Goal: Task Accomplishment & Management: Complete application form

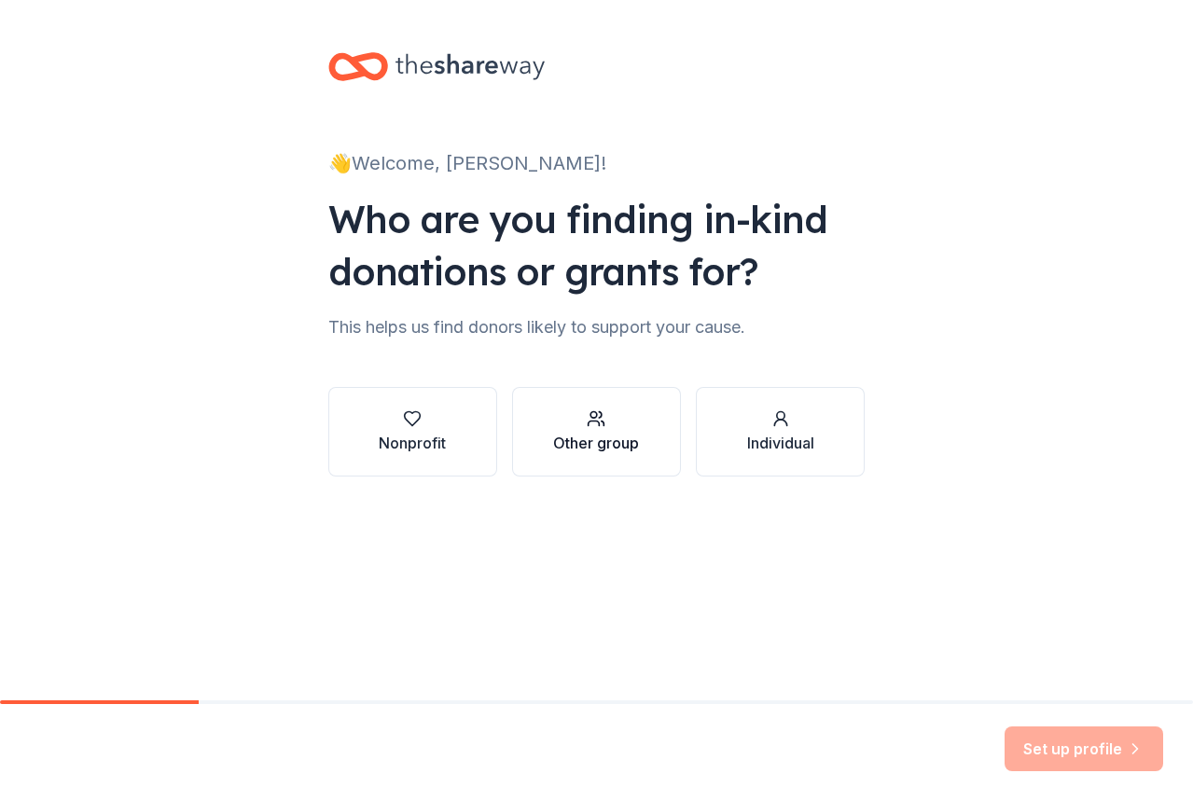
click at [589, 435] on div "Other group" at bounding box center [596, 443] width 86 height 22
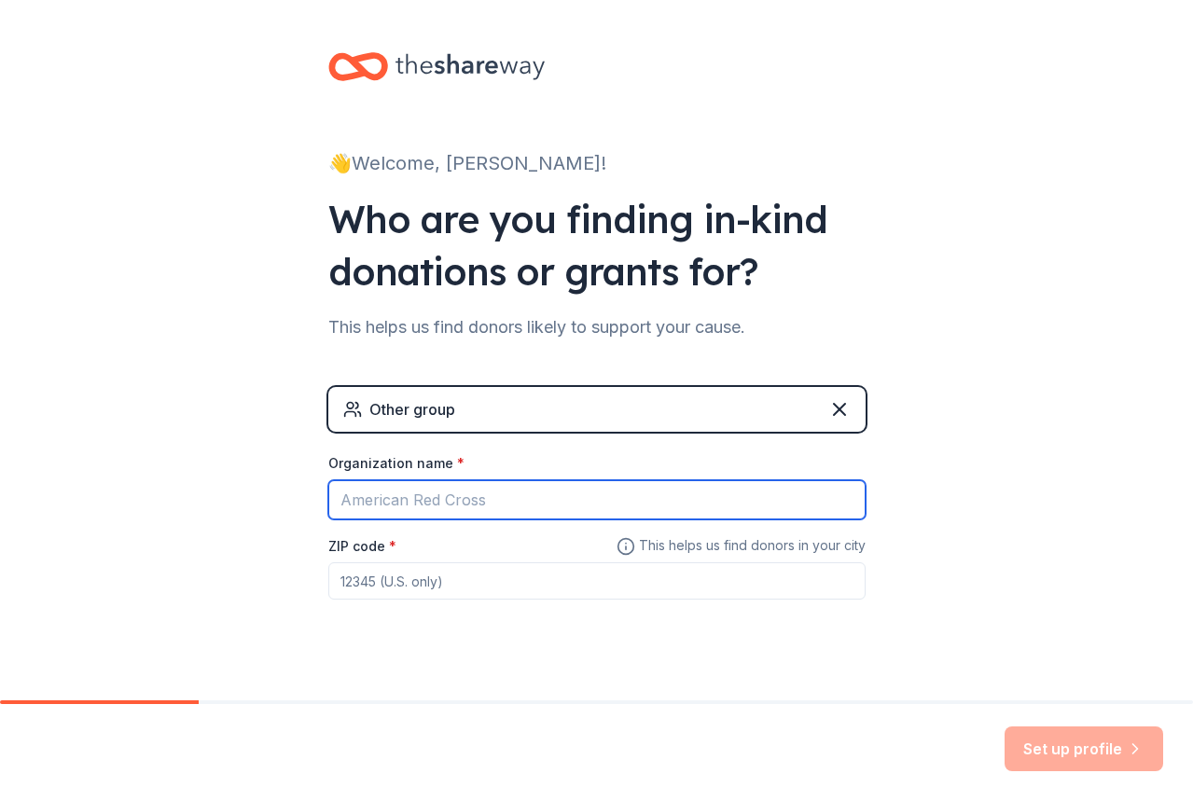
click at [567, 504] on input "Organization name *" at bounding box center [596, 499] width 537 height 39
type input "TesE Treats & Eats, llc."
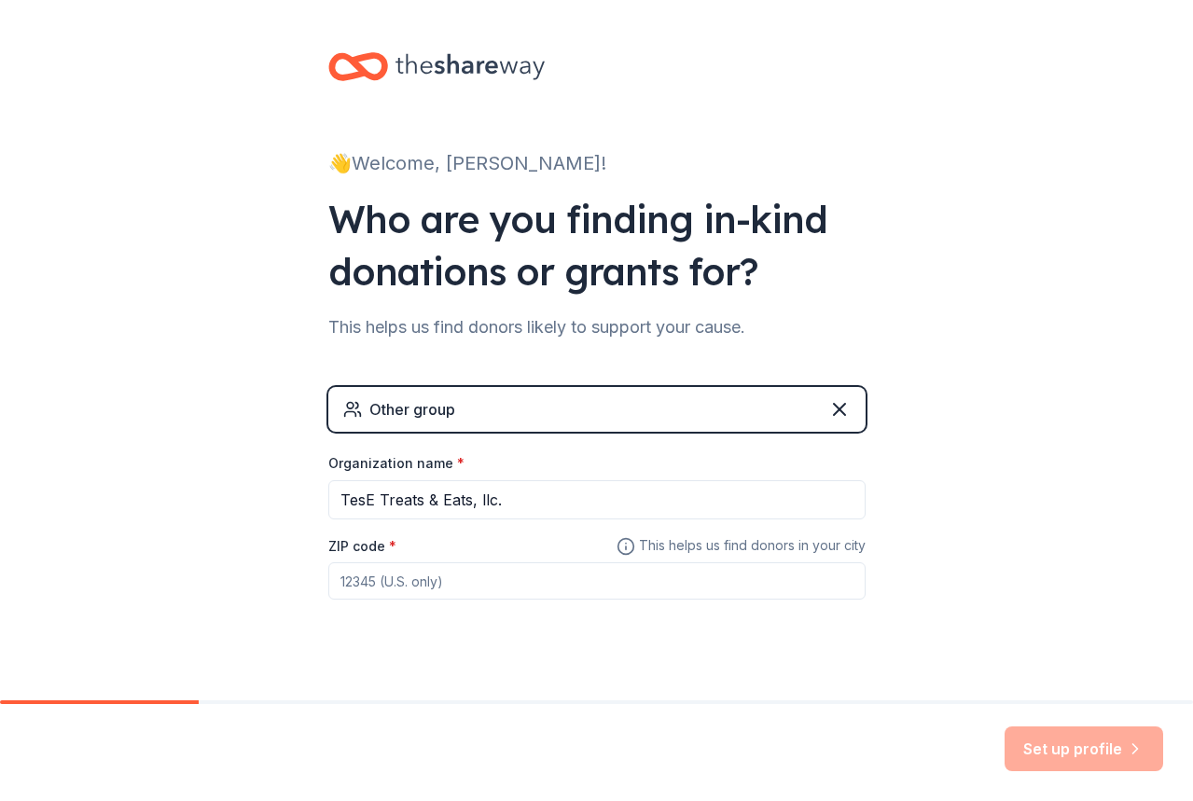
click at [555, 590] on input "ZIP code *" at bounding box center [596, 580] width 537 height 37
type input "75039"
click at [1046, 754] on button "Set up profile" at bounding box center [1083, 749] width 159 height 45
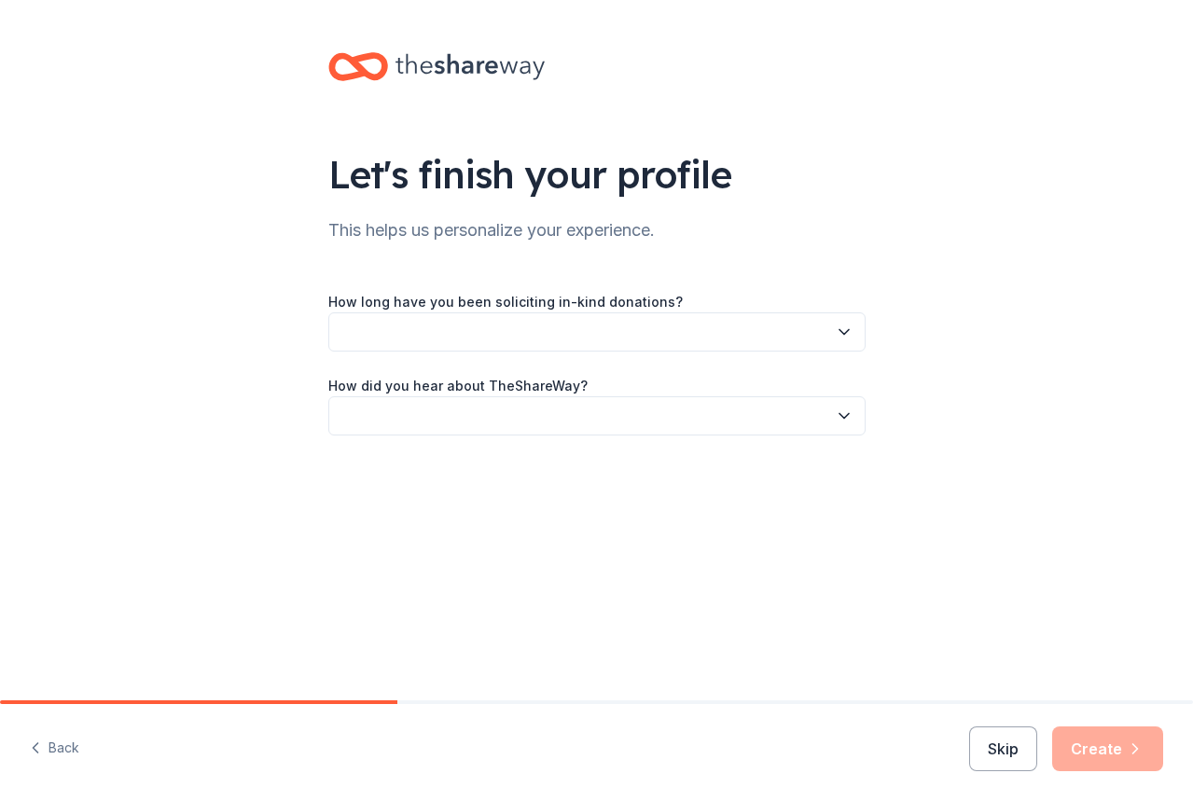
click at [558, 327] on button "button" at bounding box center [596, 331] width 537 height 39
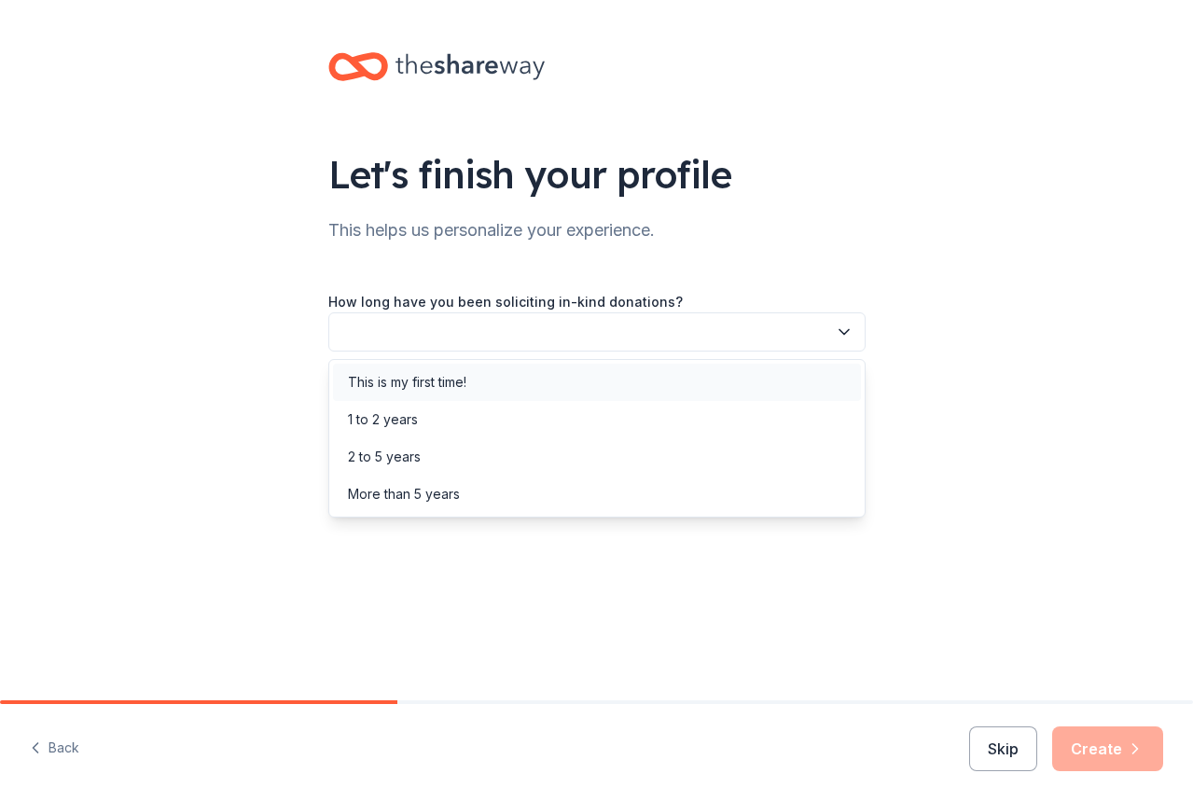
click at [550, 378] on div "This is my first time!" at bounding box center [597, 382] width 528 height 37
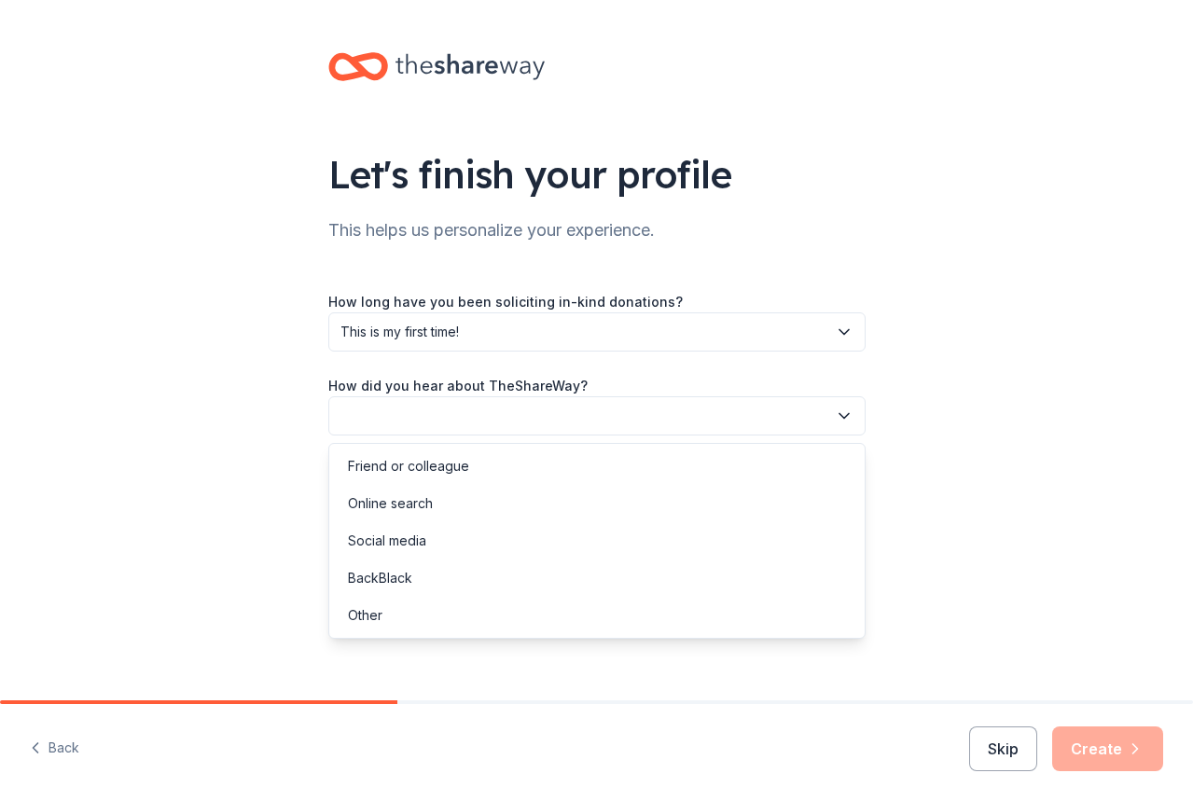
click at [558, 411] on button "button" at bounding box center [596, 415] width 537 height 39
drag, startPoint x: 555, startPoint y: 447, endPoint x: 558, endPoint y: 478, distance: 31.8
click at [558, 478] on div "Friend or colleague Online search Social media BackBlack Other" at bounding box center [596, 541] width 537 height 196
click at [558, 478] on div "Friend or colleague" at bounding box center [597, 466] width 528 height 37
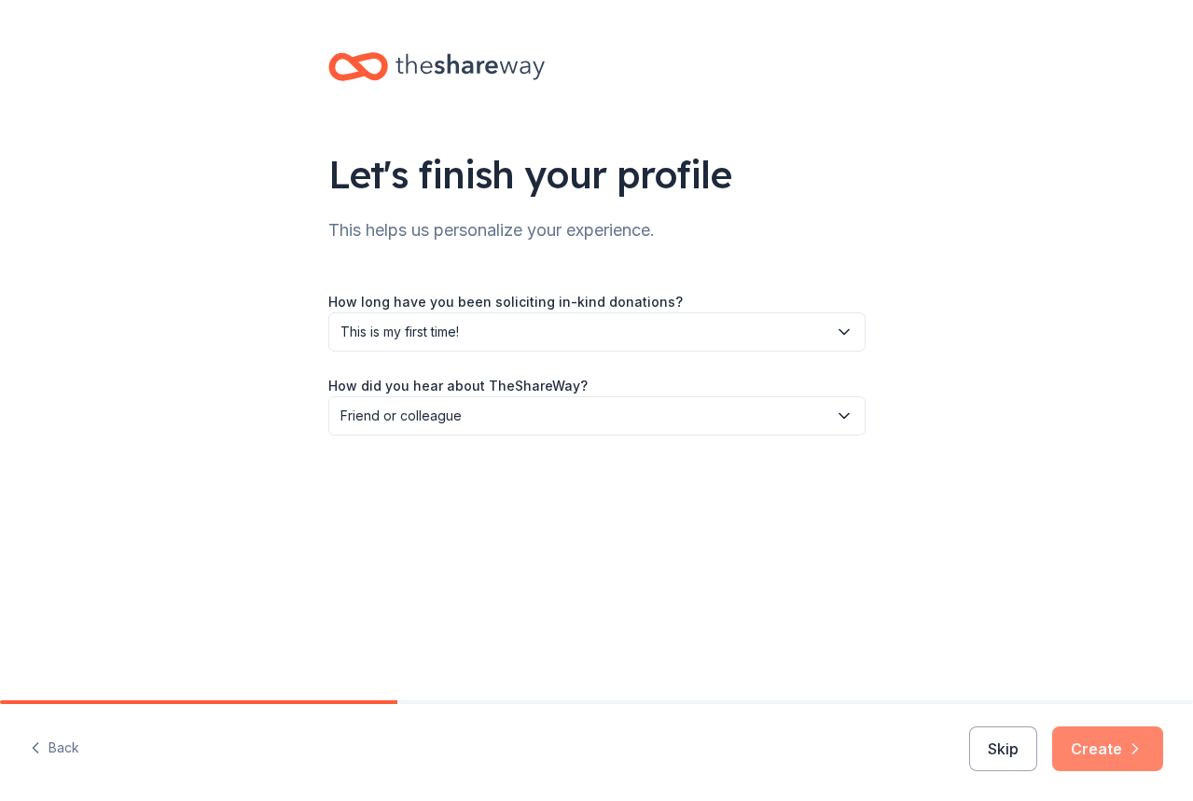
click at [1096, 738] on button "Create" at bounding box center [1107, 749] width 111 height 45
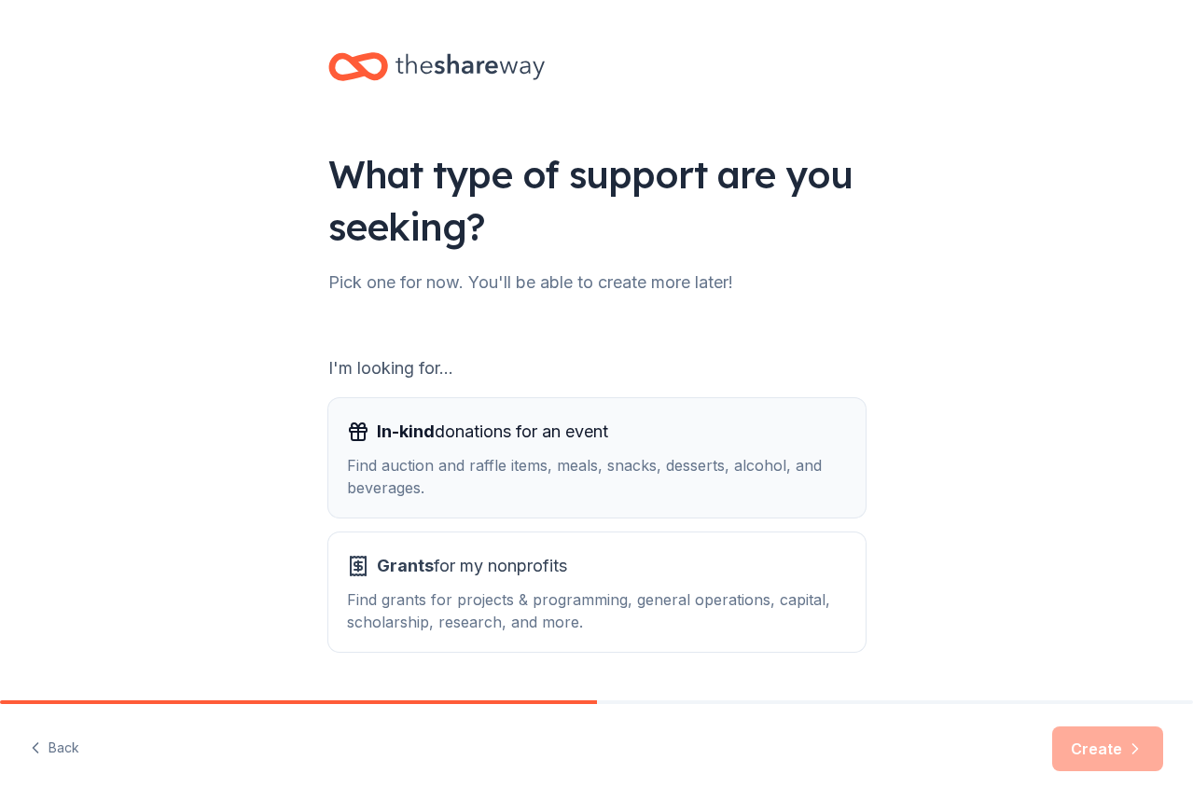
click at [589, 449] on div "In-kind donations for an event Find auction and raffle items, meals, snacks, de…" at bounding box center [597, 458] width 500 height 82
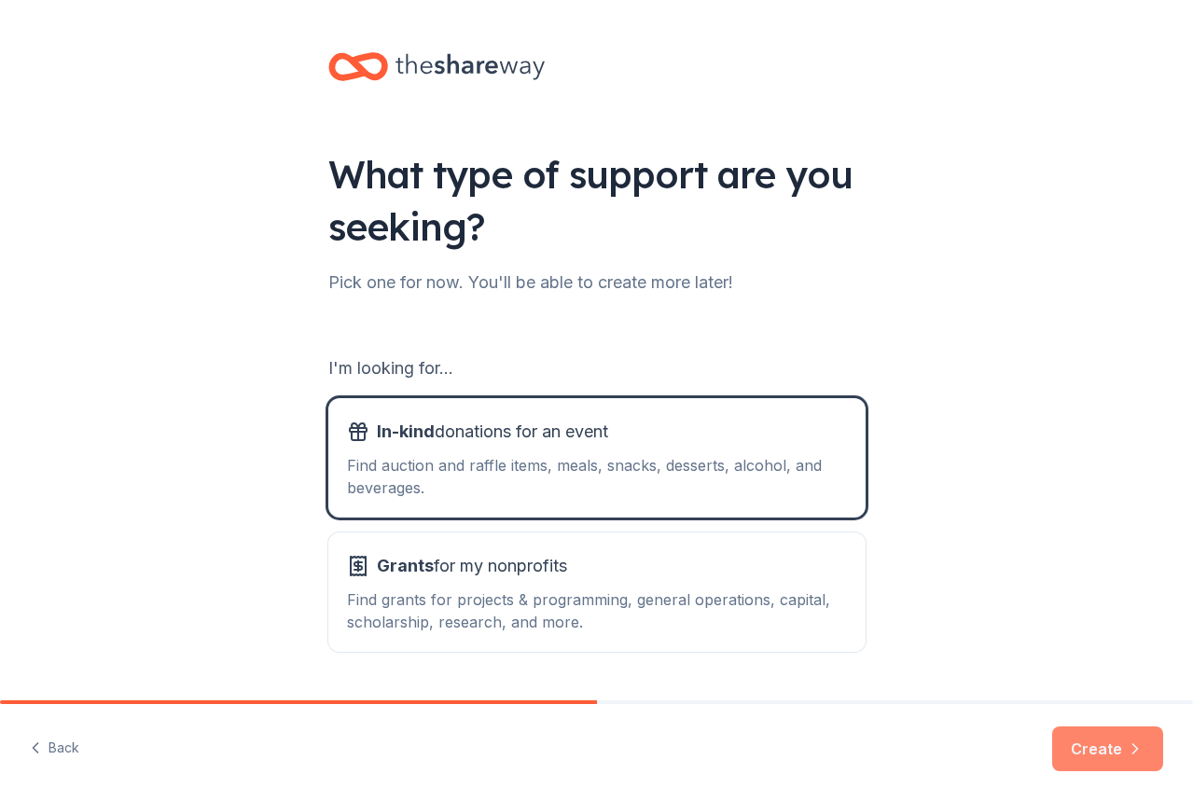
click at [1115, 744] on button "Create" at bounding box center [1107, 749] width 111 height 45
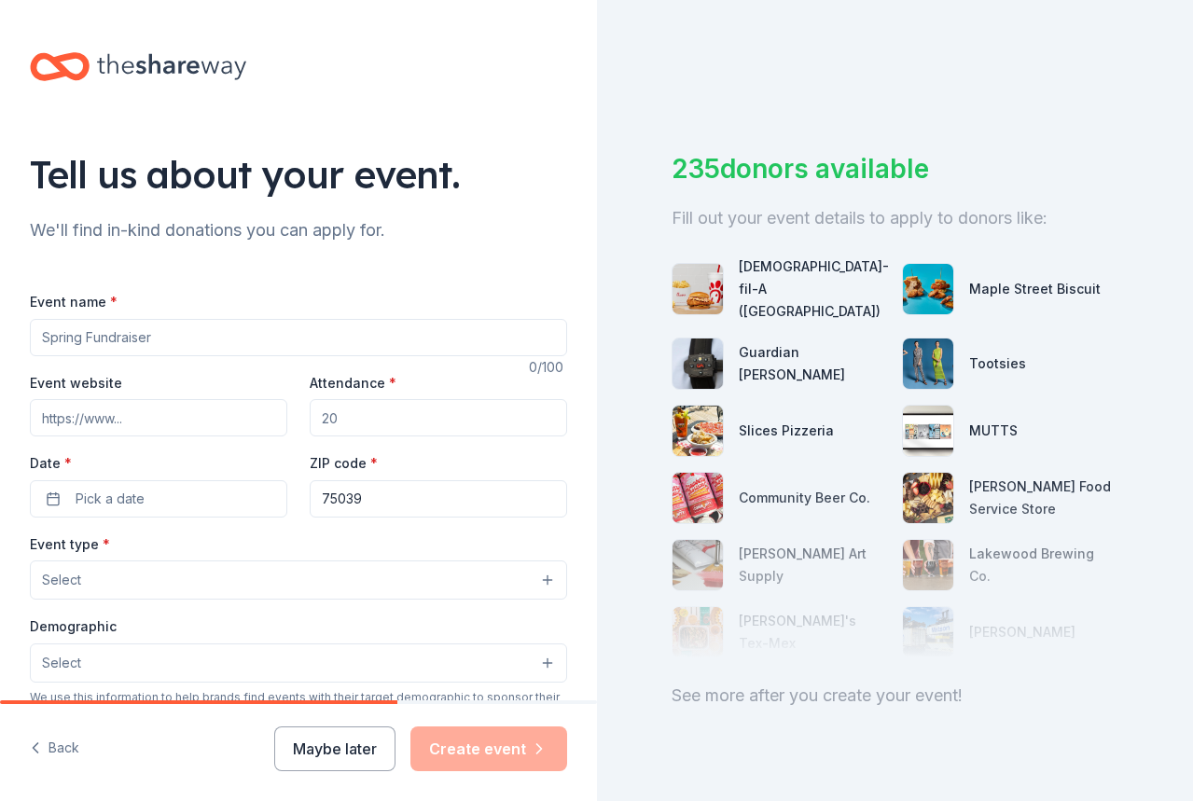
click at [117, 328] on input "Event name *" at bounding box center [298, 337] width 537 height 37
type input "Fall Harvestiville"
click at [41, 336] on input "Fall Harvestiville" at bounding box center [298, 337] width 537 height 37
drag, startPoint x: 164, startPoint y: 340, endPoint x: 24, endPoint y: 345, distance: 140.0
click at [24, 345] on div "Tell us about your event. We'll find in-kind donations you can apply for. Event…" at bounding box center [298, 620] width 597 height 1241
